Goal: Information Seeking & Learning: Learn about a topic

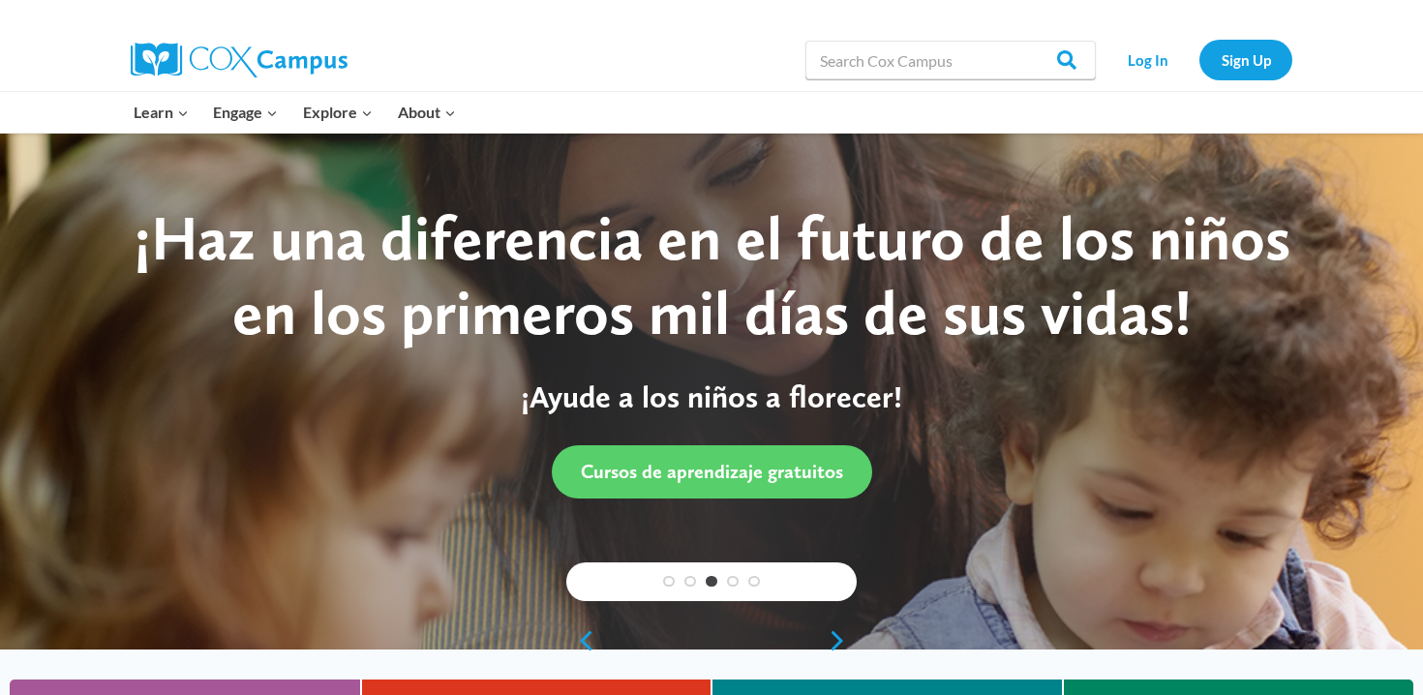
scroll to position [8, 0]
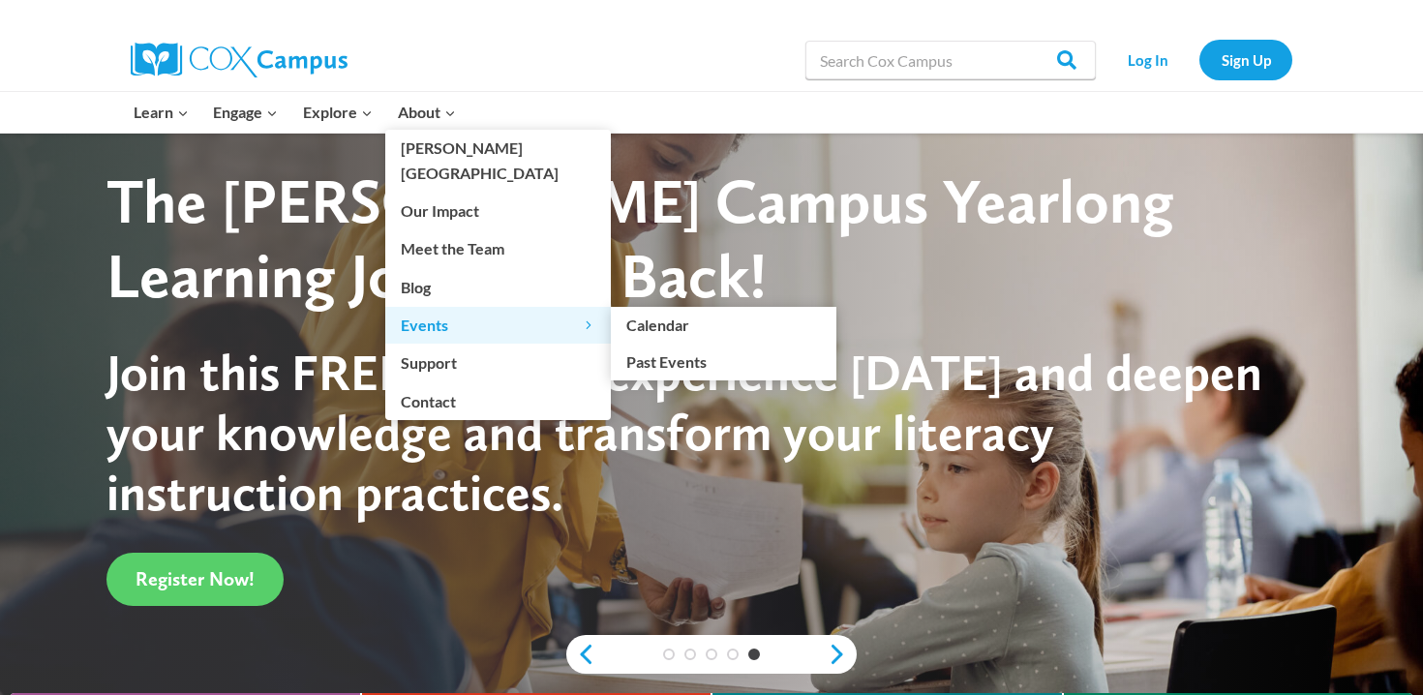
click at [434, 313] on span "Events Expand" at bounding box center [498, 325] width 195 height 25
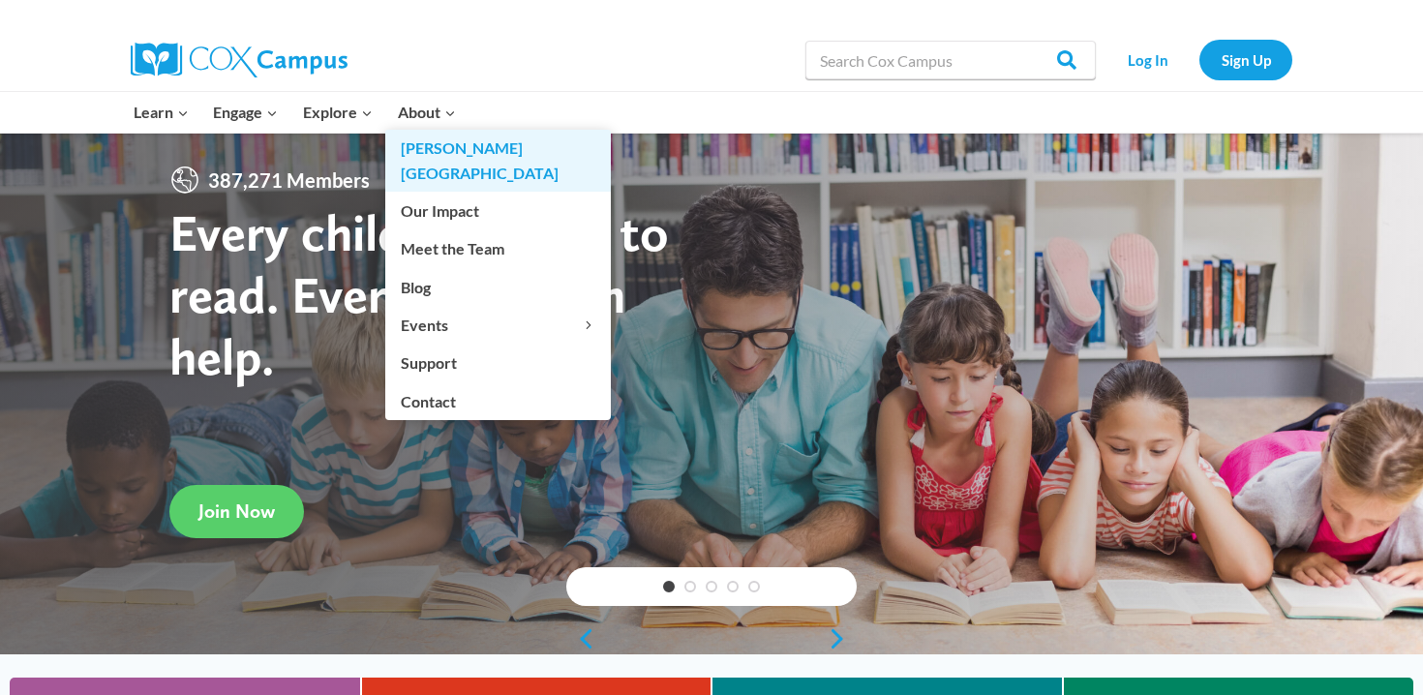
click at [418, 144] on link "[PERSON_NAME][GEOGRAPHIC_DATA]" at bounding box center [498, 161] width 226 height 62
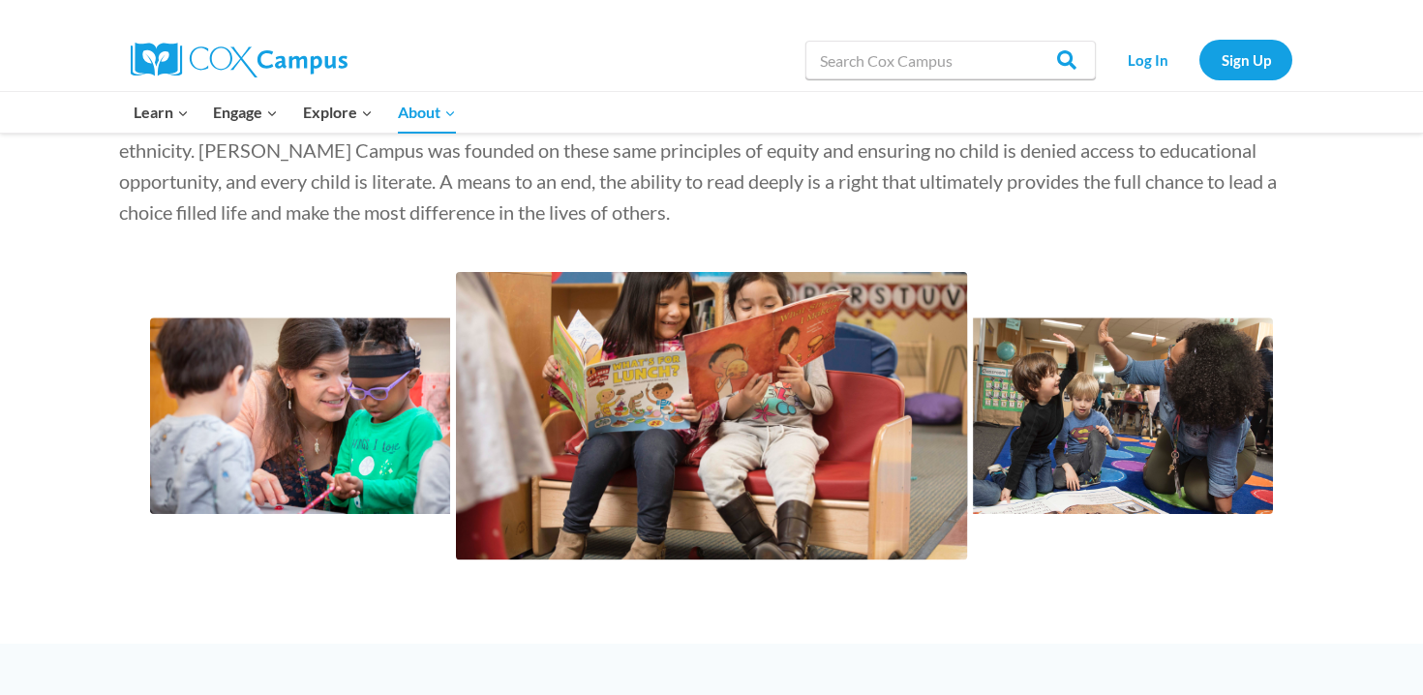
scroll to position [2736, 0]
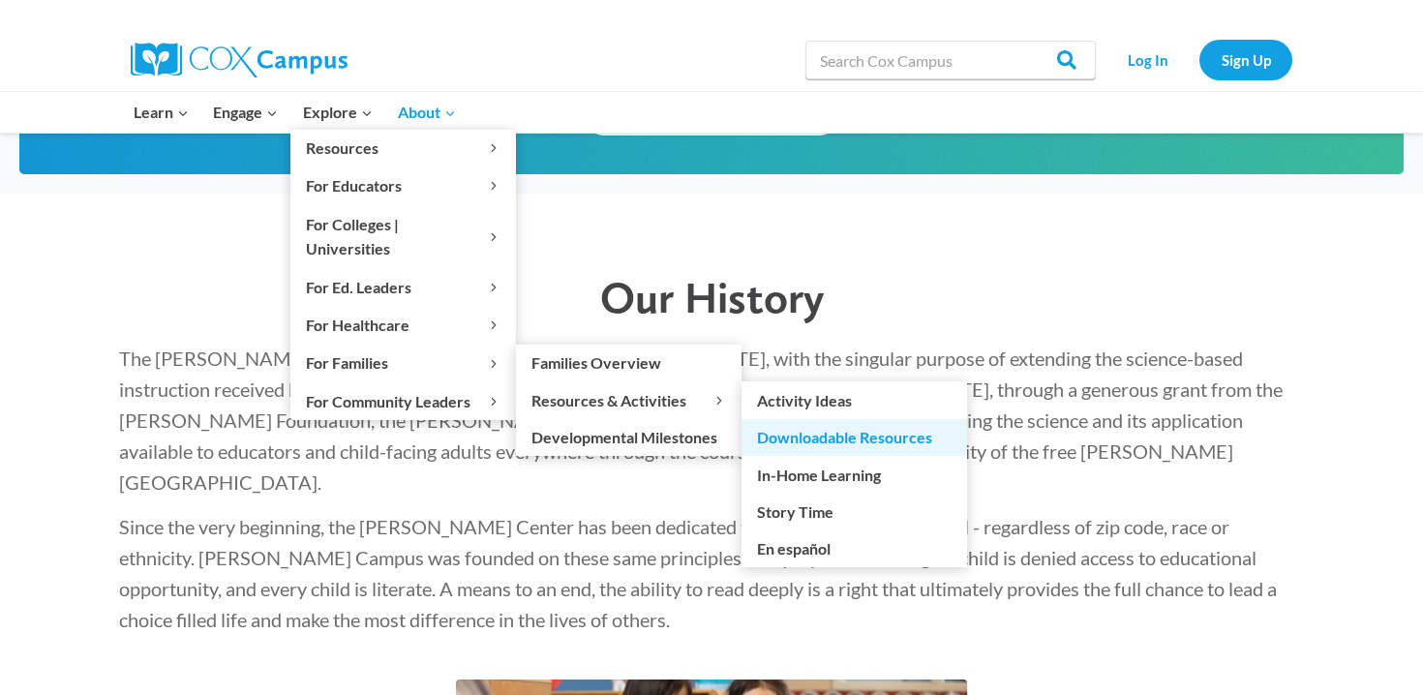
click at [789, 419] on link "Downloadable Resources" at bounding box center [854, 437] width 226 height 37
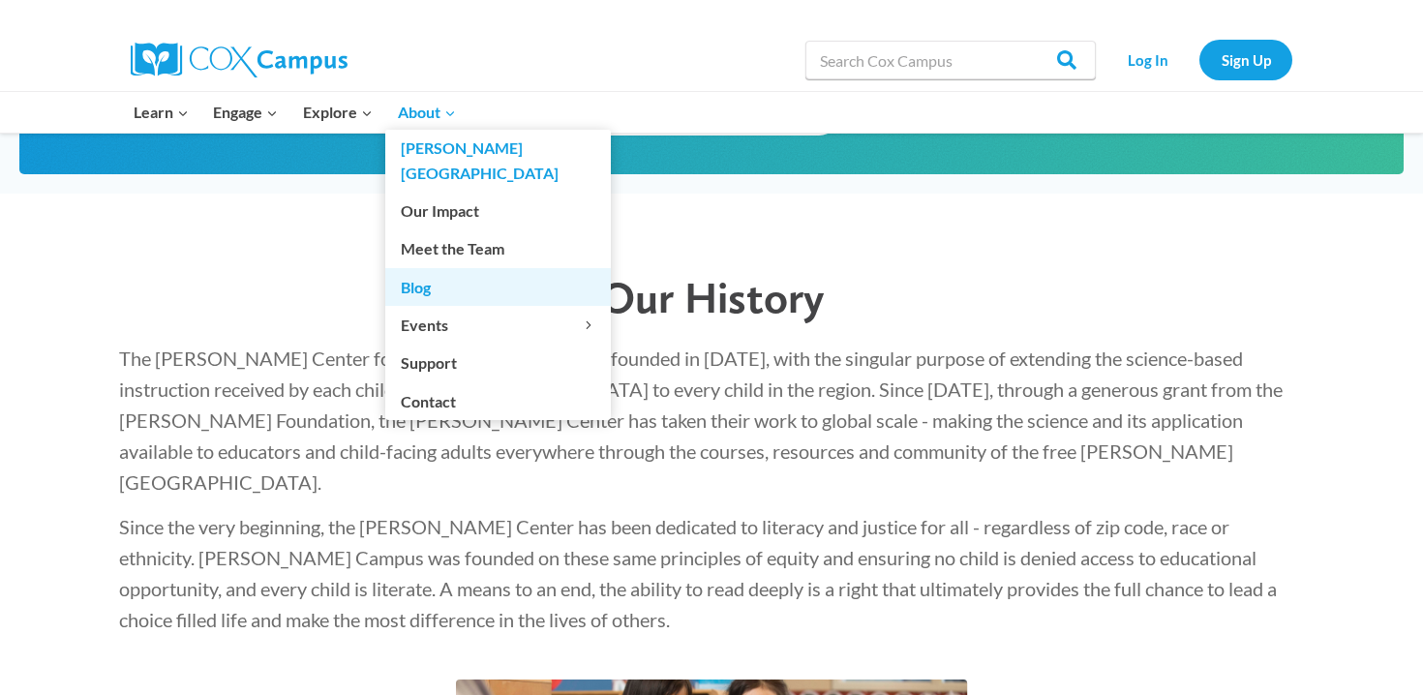
click at [418, 268] on link "Blog" at bounding box center [498, 286] width 226 height 37
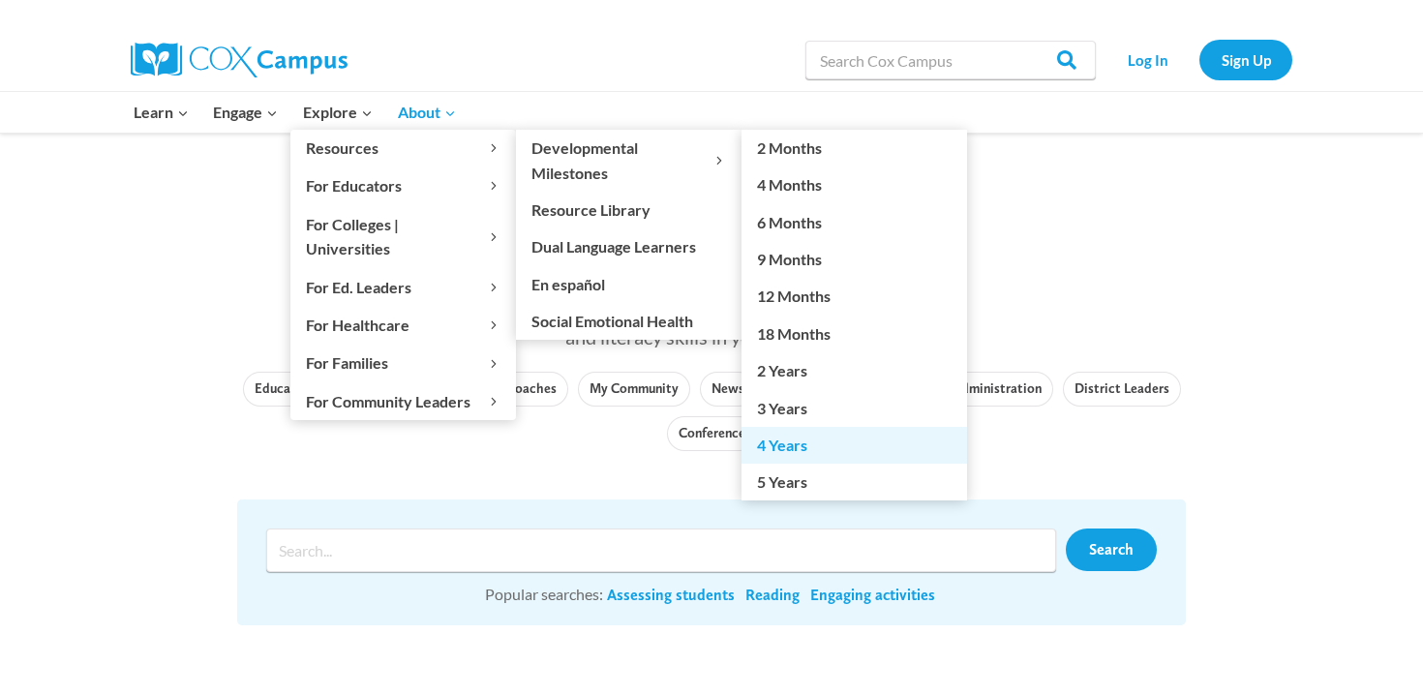
click at [774, 437] on link "4 Years" at bounding box center [854, 445] width 226 height 37
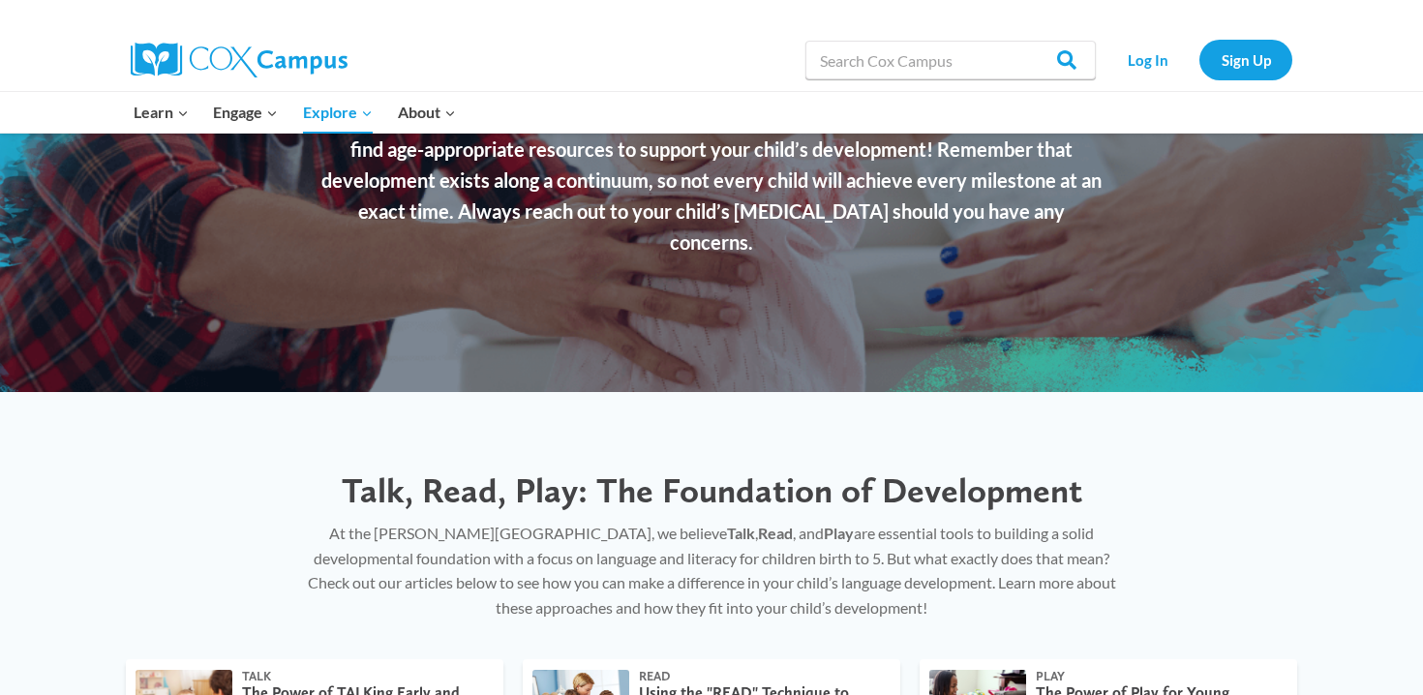
scroll to position [89, 0]
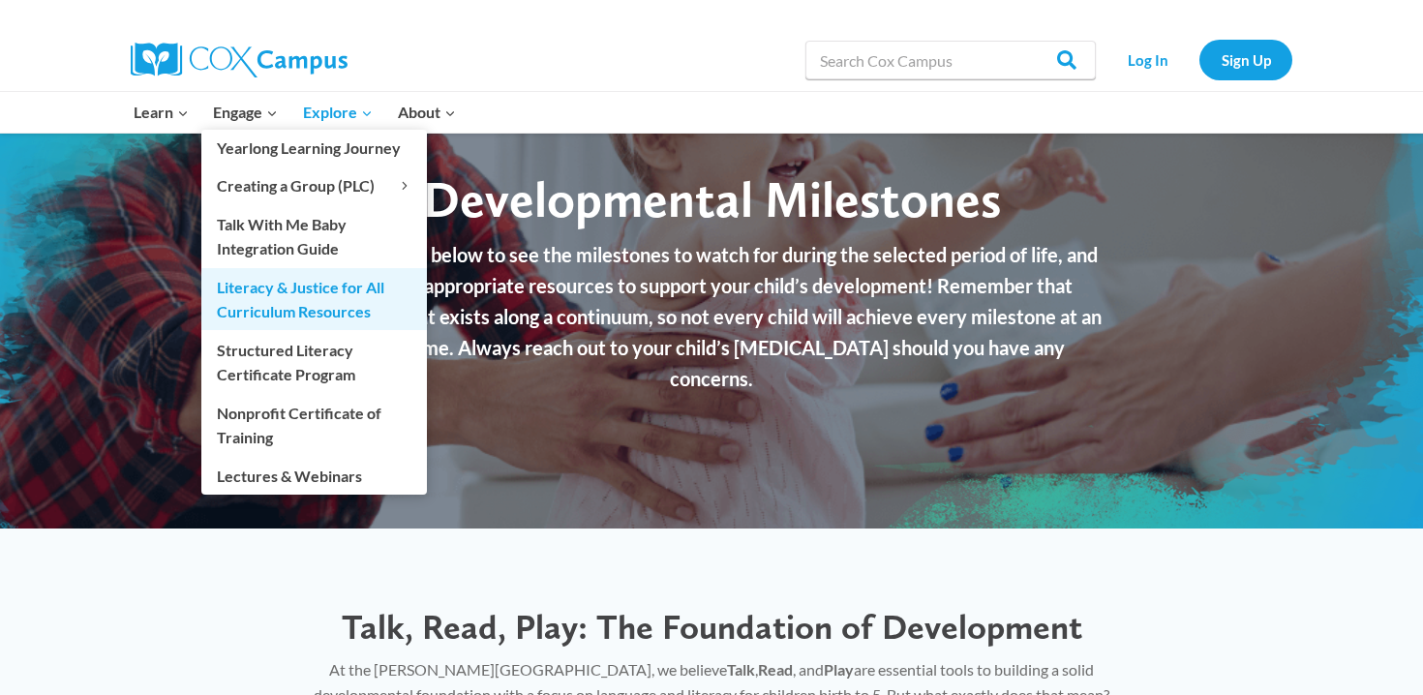
click at [261, 280] on link "Literacy & Justice for All Curriculum Resources" at bounding box center [314, 299] width 226 height 62
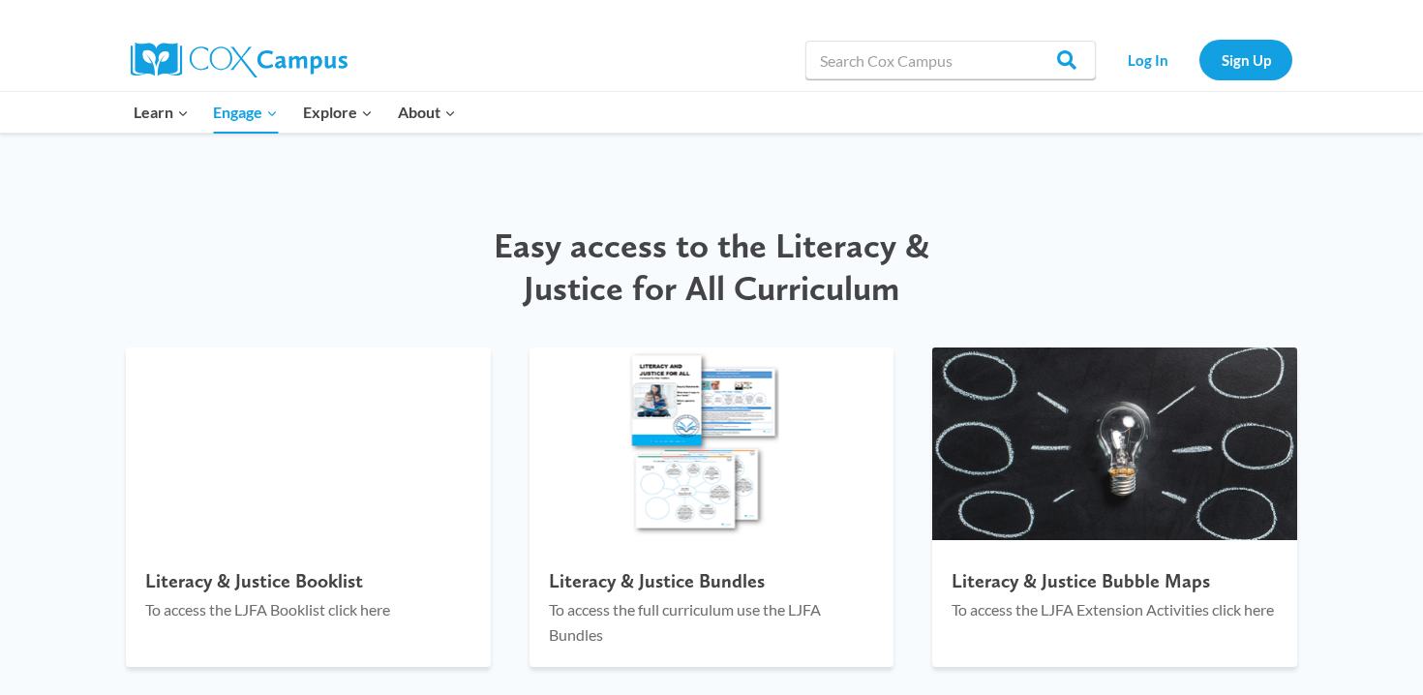
scroll to position [1988, 0]
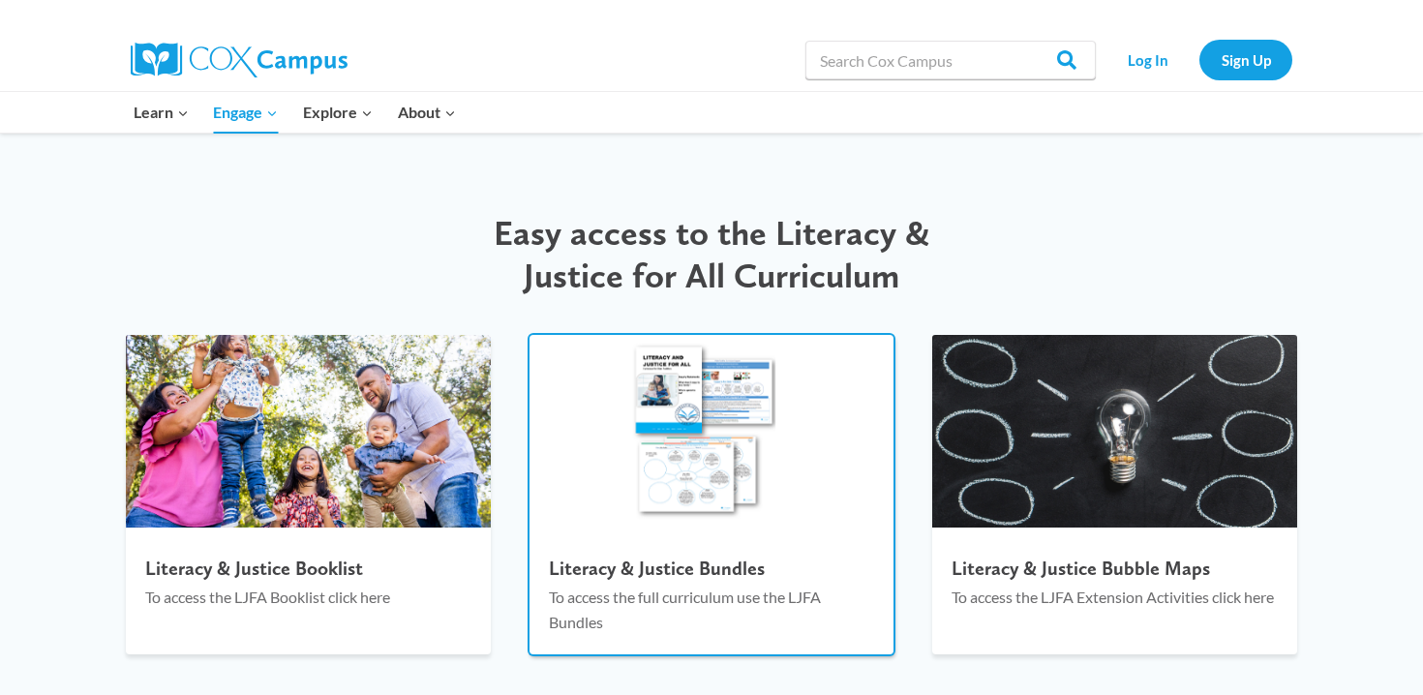
click at [585, 573] on h4 "Literacy & Justice Bundles" at bounding box center [712, 568] width 326 height 23
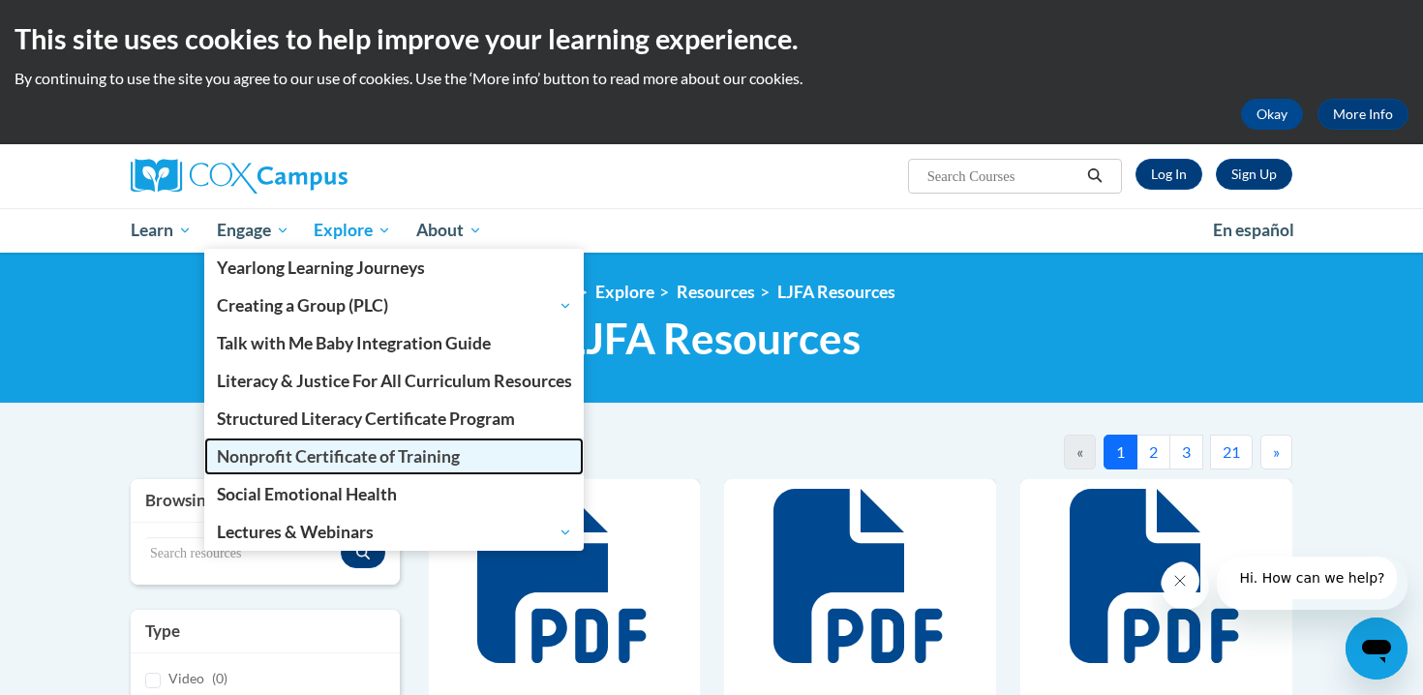
click at [288, 456] on span "Nonprofit Certificate of Training" at bounding box center [338, 456] width 243 height 20
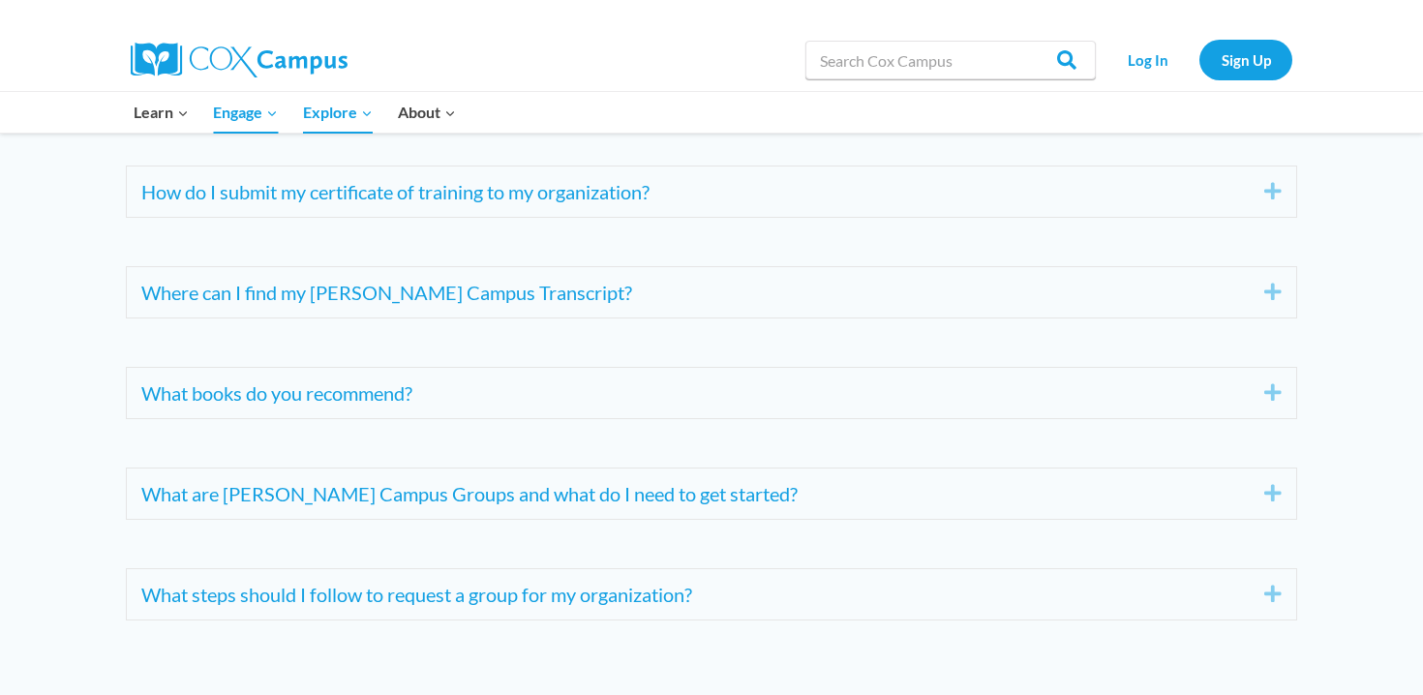
scroll to position [7335, 0]
